Goal: Find contact information: Find contact information

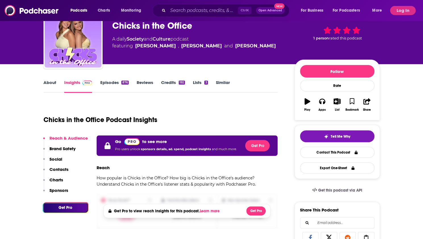
scroll to position [28, 0]
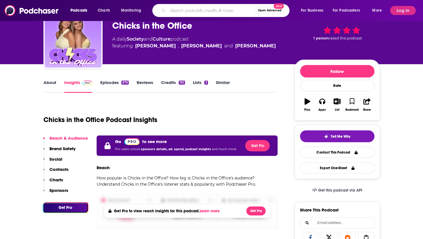
click at [193, 6] on input "Search podcasts, credits, & more..." at bounding box center [212, 10] width 88 height 9
type input "Sports Gossip Show"
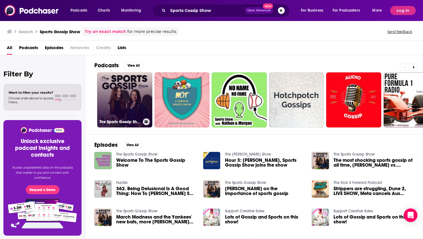
click at [111, 98] on link "The Sports Gossip Show" at bounding box center [124, 100] width 55 height 55
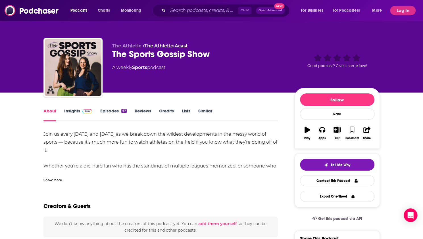
click at [71, 112] on link "Insights" at bounding box center [78, 114] width 28 height 13
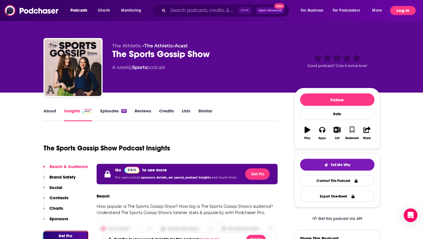
click at [396, 6] on button "Log In" at bounding box center [403, 10] width 26 height 9
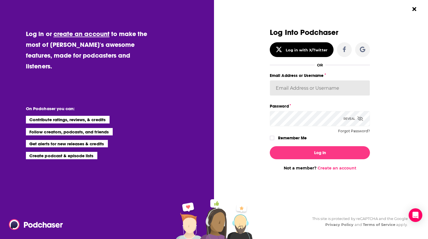
type input "katmcmahonn"
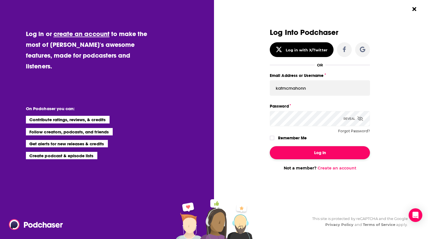
click at [308, 153] on button "Log In" at bounding box center [320, 152] width 100 height 13
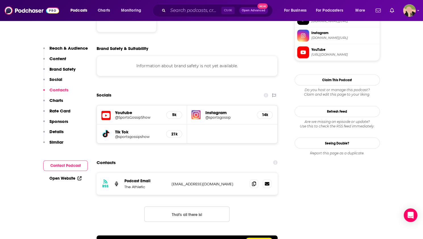
scroll to position [512, 0]
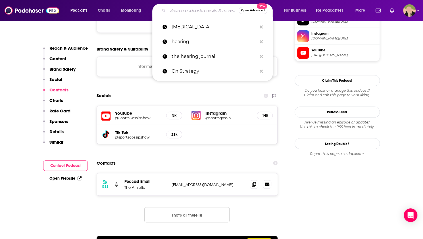
click at [206, 9] on input "Search podcasts, credits, & more..." at bounding box center [203, 10] width 71 height 9
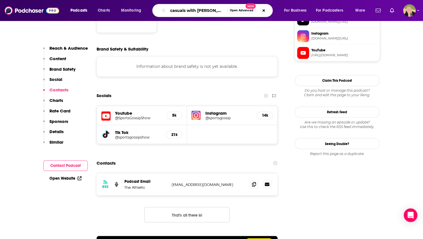
type input "casuals with [PERSON_NAME]"
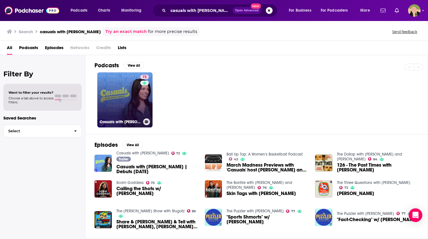
click at [133, 104] on link "72 Casuals with Katie Nolan" at bounding box center [124, 100] width 55 height 55
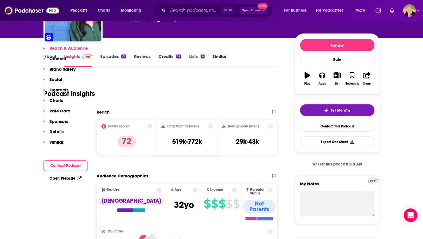
scroll to position [171, 0]
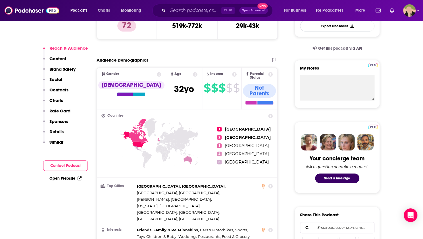
click at [59, 90] on p "Contacts" at bounding box center [58, 89] width 19 height 5
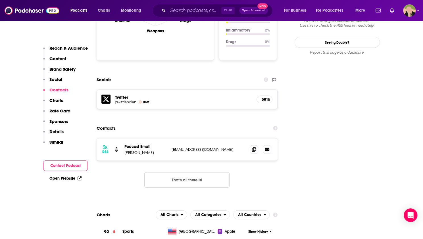
scroll to position [617, 0]
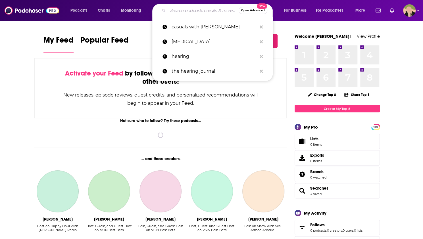
click at [183, 12] on input "Search podcasts, credits, & more..." at bounding box center [203, 10] width 71 height 9
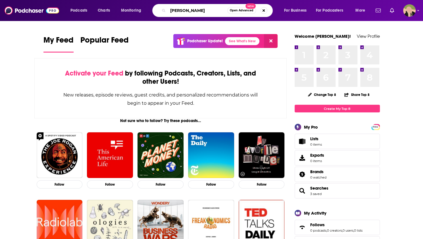
type input "[PERSON_NAME]"
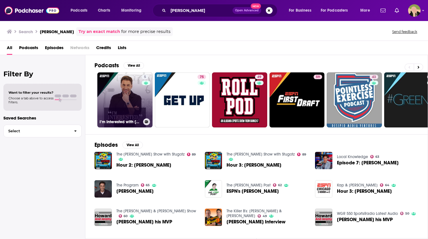
click at [134, 109] on link "5 I’m Interested with [PERSON_NAME]" at bounding box center [124, 100] width 55 height 55
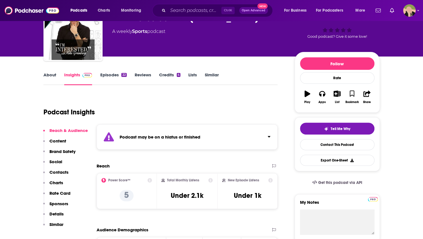
scroll to position [114, 0]
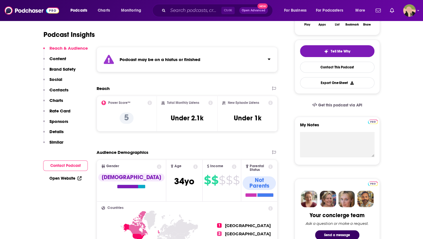
click at [66, 90] on p "Contacts" at bounding box center [58, 89] width 19 height 5
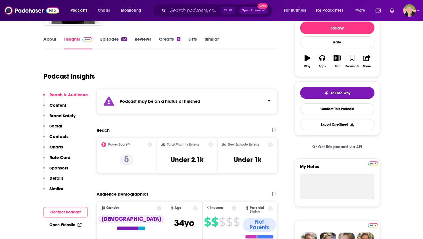
scroll to position [0, 0]
